Goal: Register for event/course

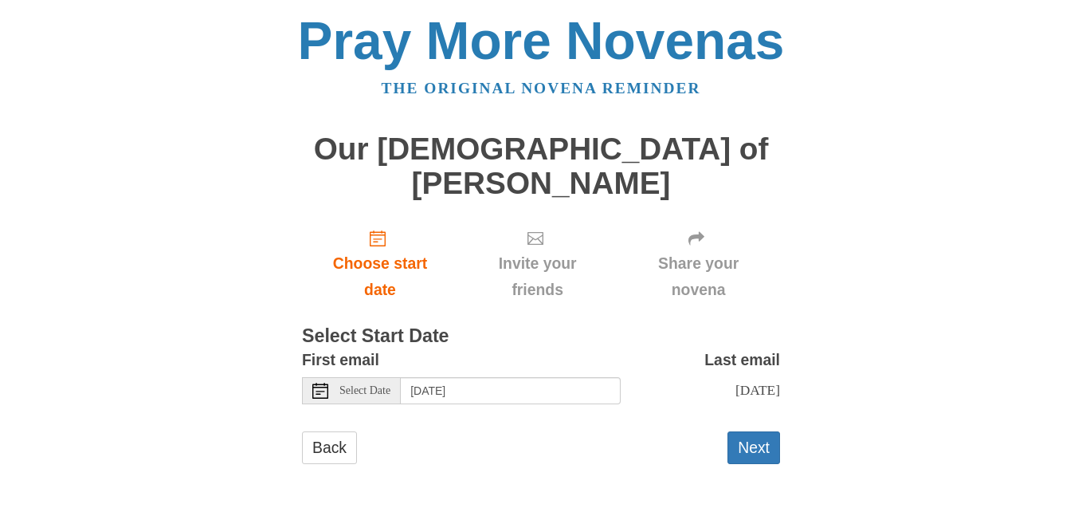
click at [367, 385] on span "Select Date" at bounding box center [364, 390] width 51 height 11
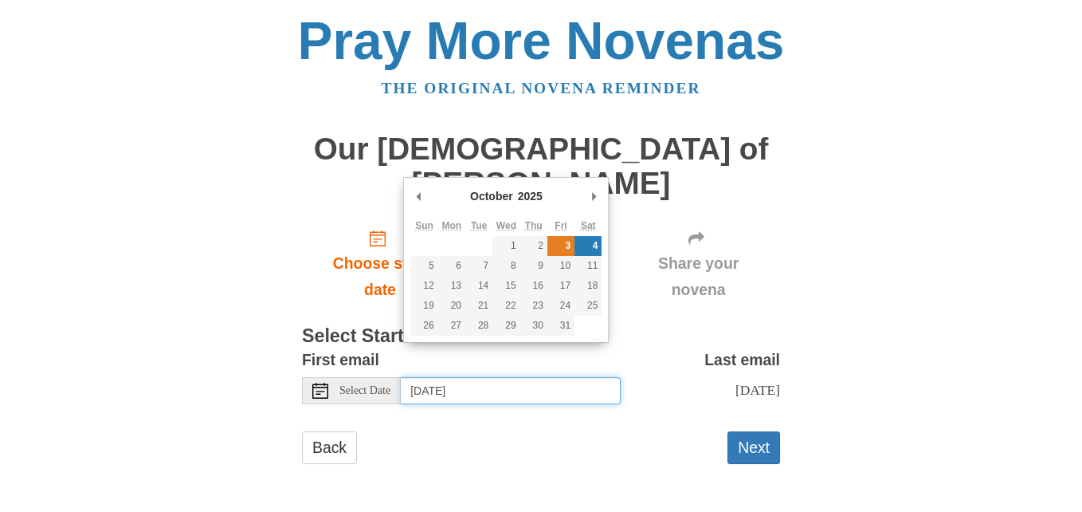
type input "Friday, October 3rd"
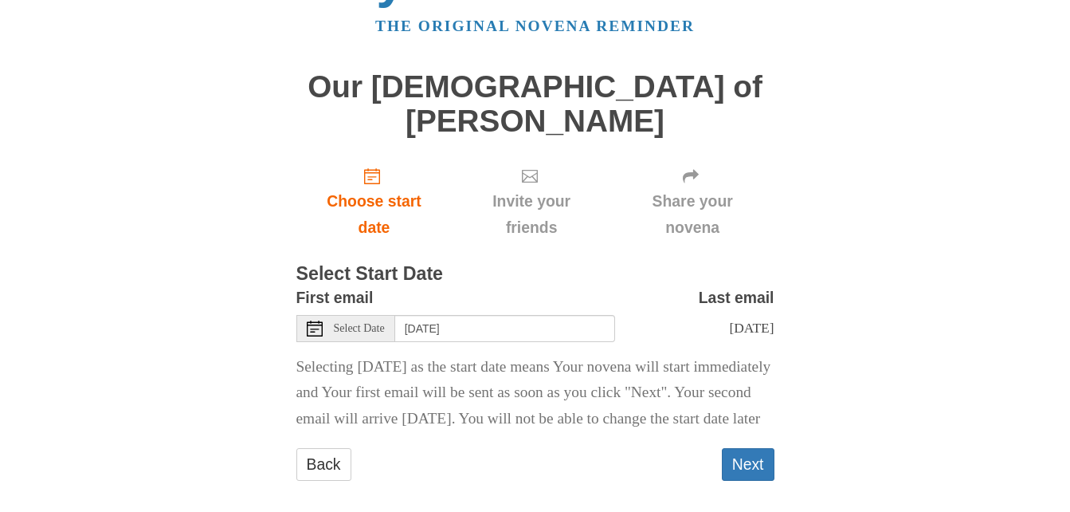
scroll to position [69, 0]
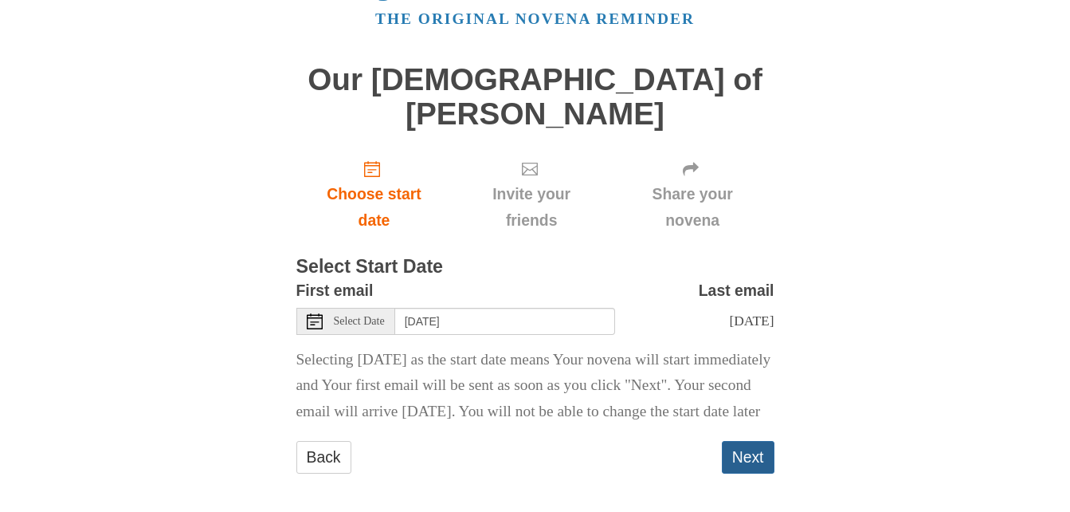
click at [763, 453] on button "Next" at bounding box center [748, 457] width 53 height 33
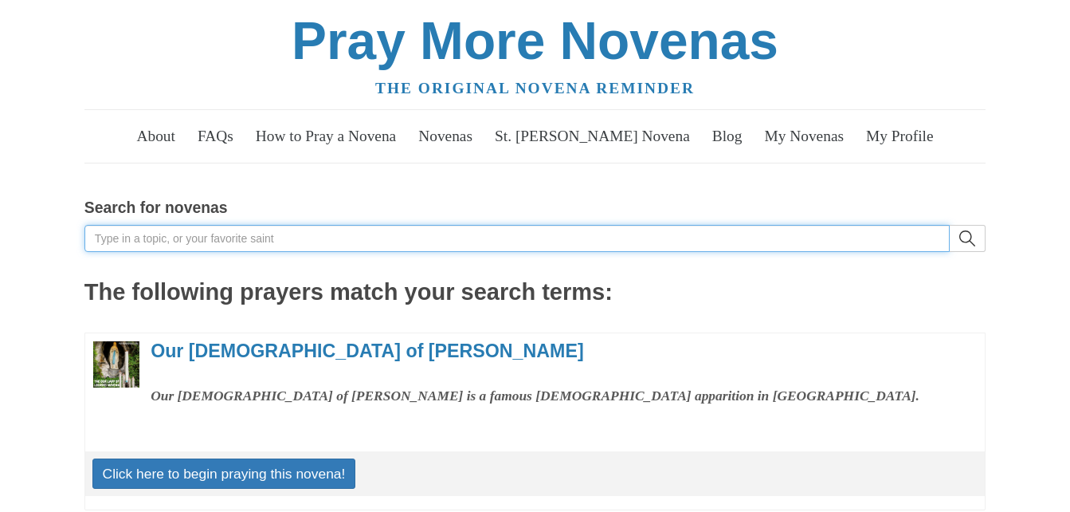
click at [312, 241] on input "Search for novenas" at bounding box center [516, 238] width 865 height 27
type input "divine physician"
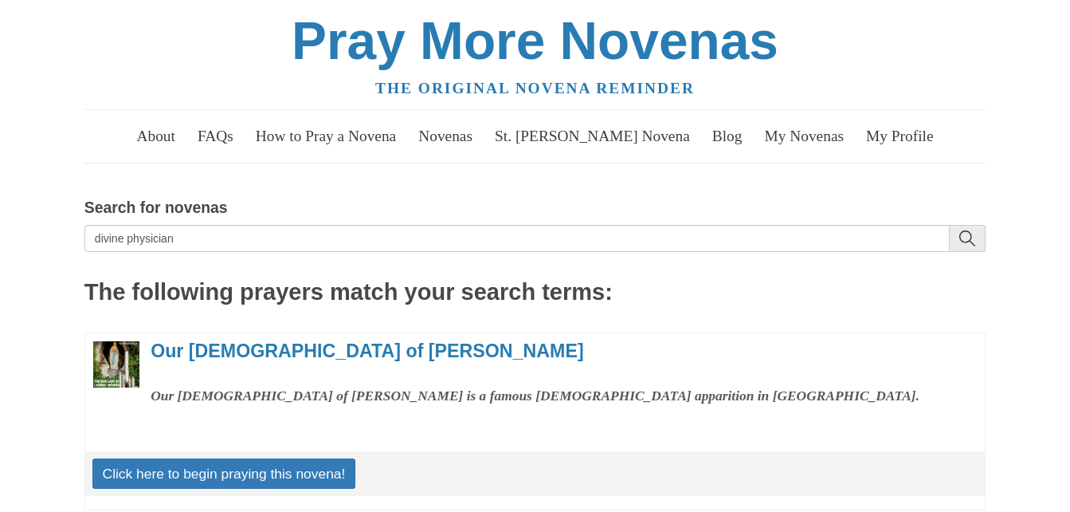
click at [975, 245] on icon "search" at bounding box center [967, 238] width 16 height 16
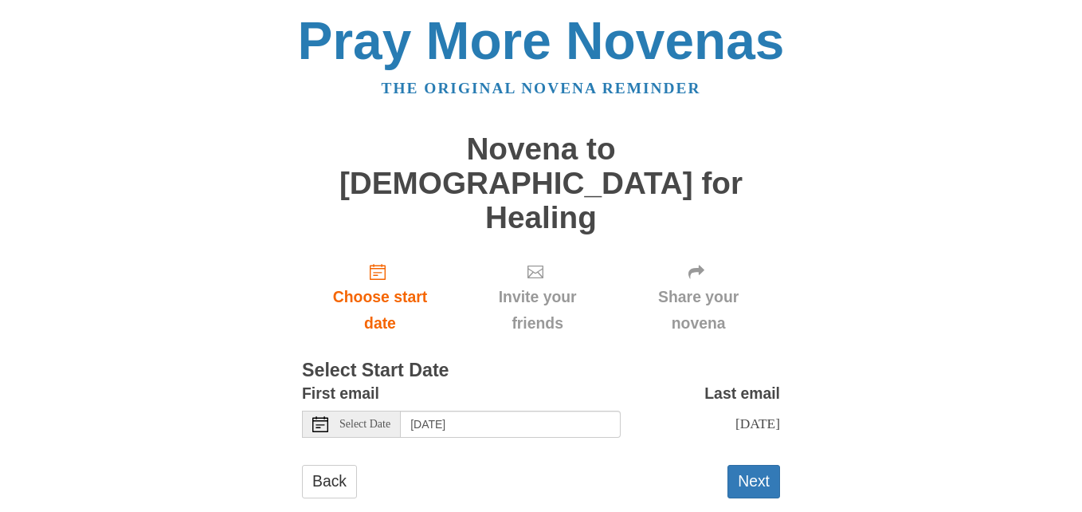
click at [371, 418] on span "Select Date" at bounding box center [364, 423] width 51 height 11
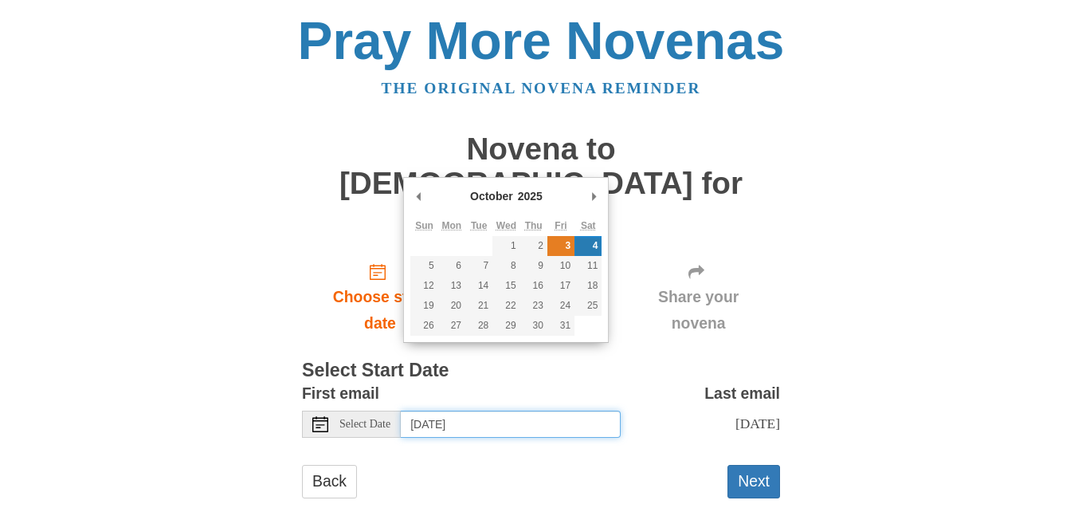
type input "Friday, October 3rd"
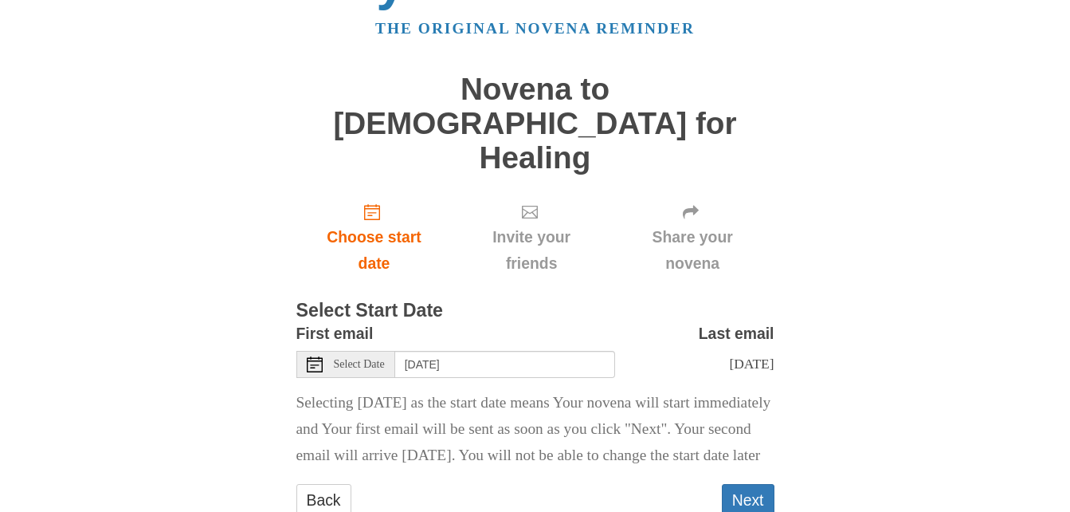
scroll to position [69, 0]
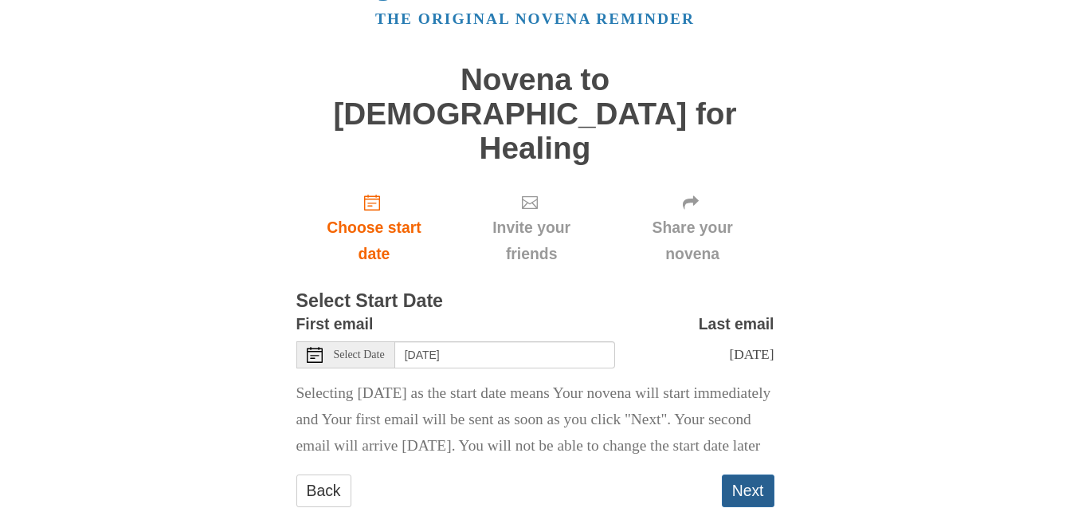
click at [756, 474] on button "Next" at bounding box center [748, 490] width 53 height 33
